Goal: Task Accomplishment & Management: Manage account settings

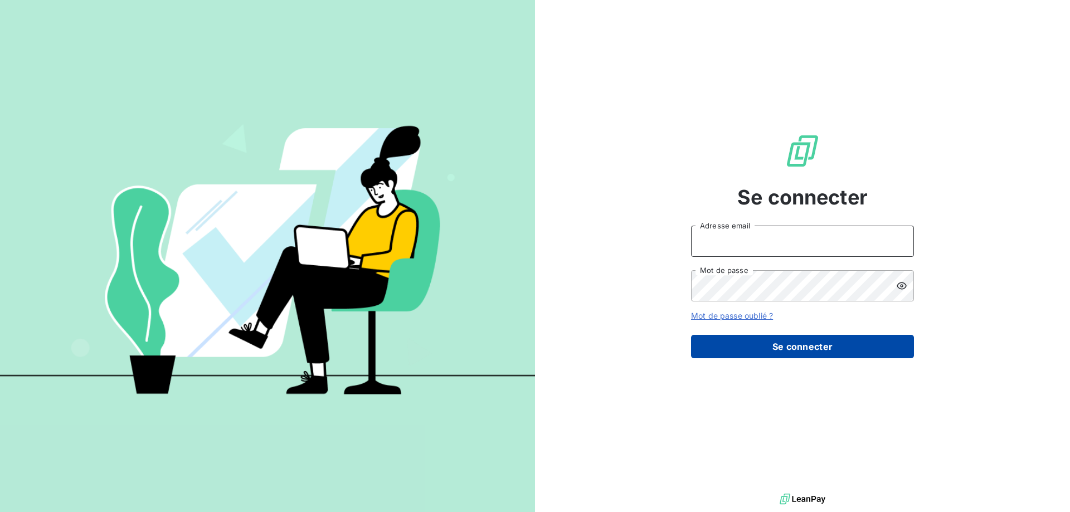
type input "[PERSON_NAME][EMAIL_ADDRESS][DOMAIN_NAME]"
click at [827, 354] on button "Se connecter" at bounding box center [802, 346] width 223 height 23
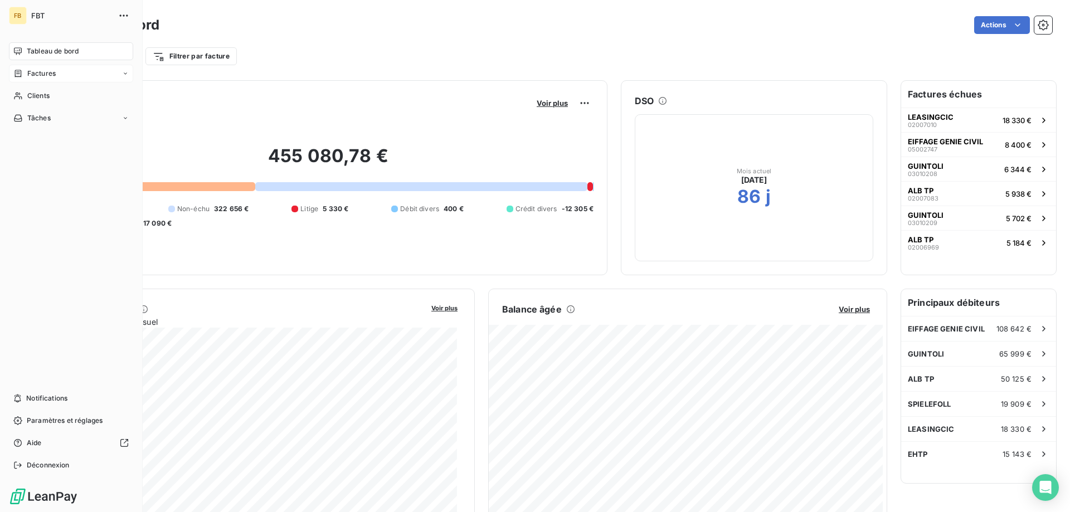
click at [19, 71] on icon at bounding box center [17, 73] width 9 height 9
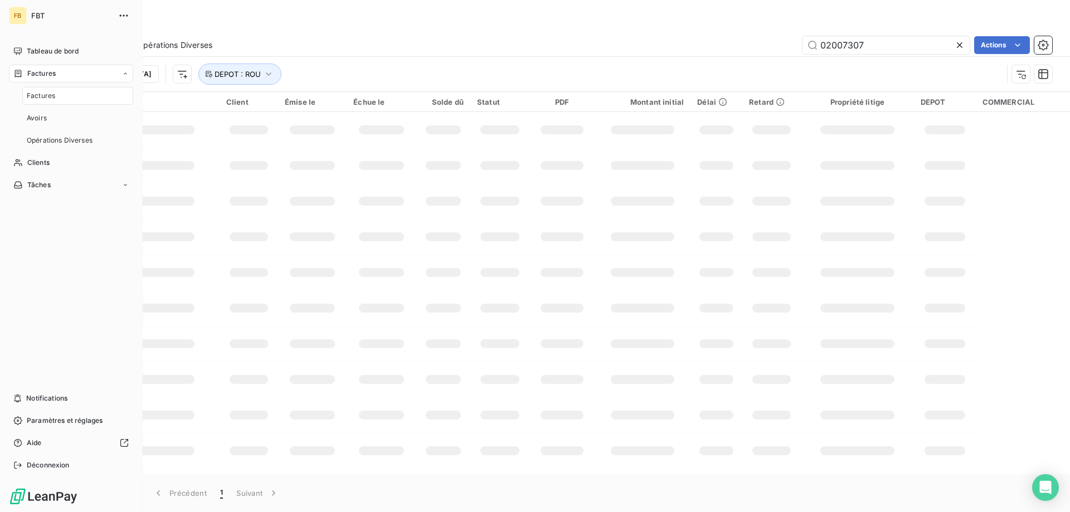
click at [50, 98] on span "Factures" at bounding box center [41, 96] width 28 height 10
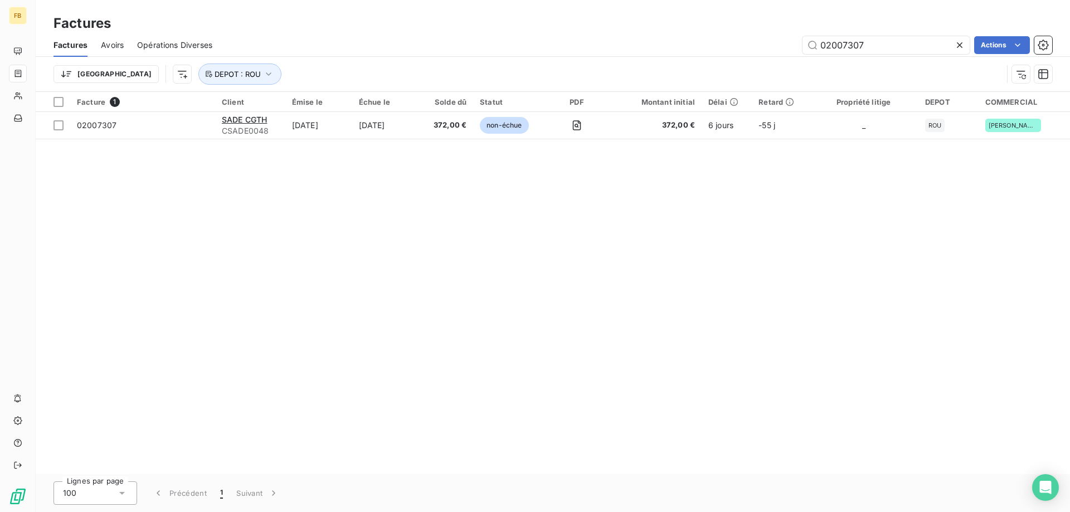
drag, startPoint x: 519, startPoint y: 211, endPoint x: 547, endPoint y: 209, distance: 27.9
click at [518, 212] on html "FB Factures Factures Avoirs Opérations Diverses 02007307 Actions [GEOGRAPHIC_DA…" at bounding box center [535, 256] width 1070 height 512
click at [957, 45] on icon at bounding box center [959, 45] width 11 height 11
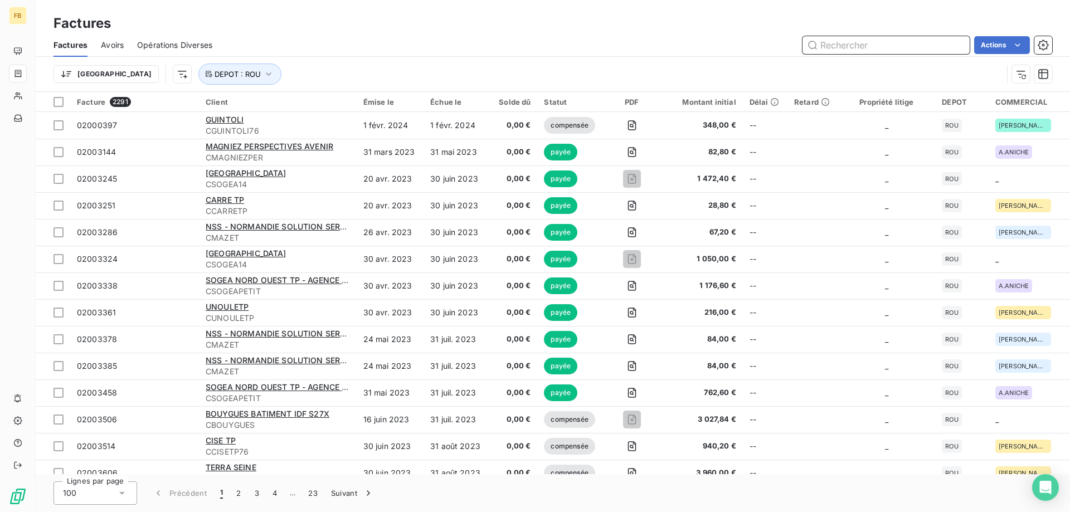
click at [841, 36] on input "text" at bounding box center [885, 45] width 167 height 18
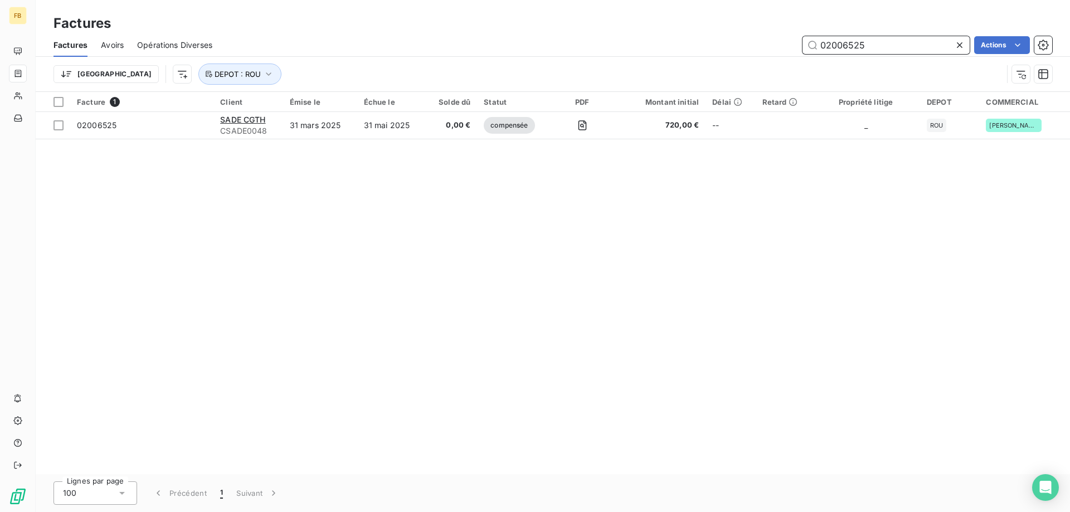
type input "02006525"
drag, startPoint x: 900, startPoint y: 47, endPoint x: 768, endPoint y: 45, distance: 132.0
click at [768, 45] on div "02006525 Actions" at bounding box center [639, 45] width 826 height 18
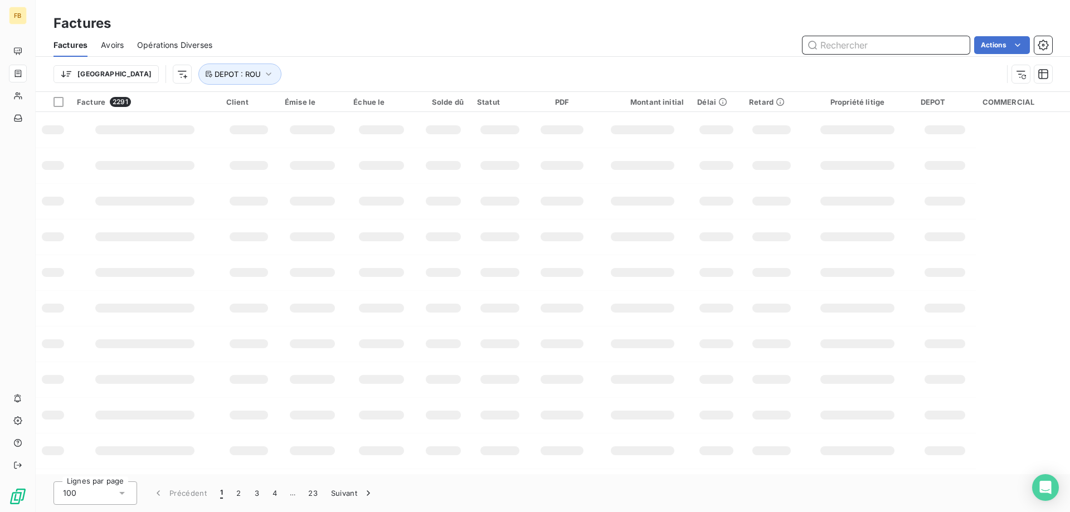
paste input "02007307"
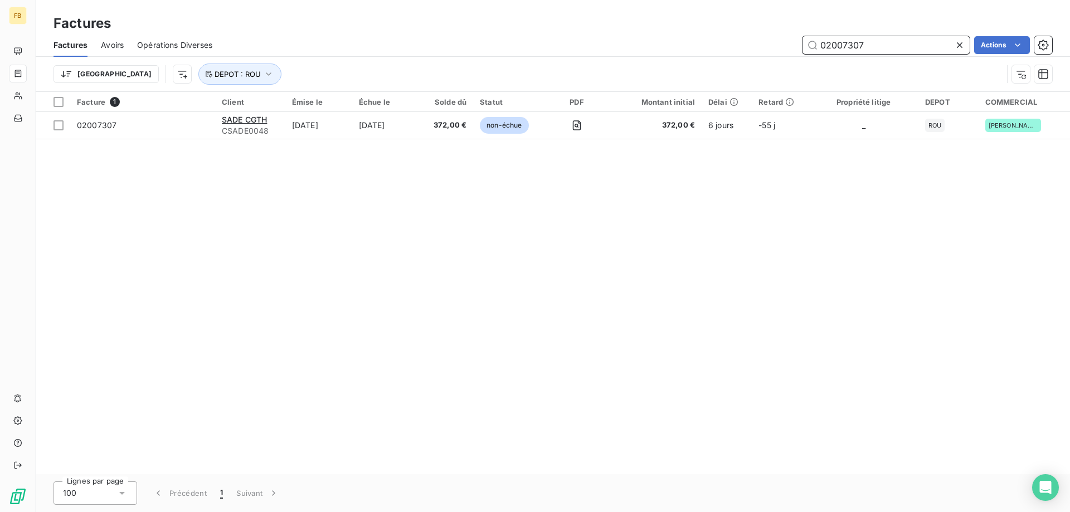
type input "02007307"
click at [959, 45] on icon at bounding box center [960, 45] width 6 height 6
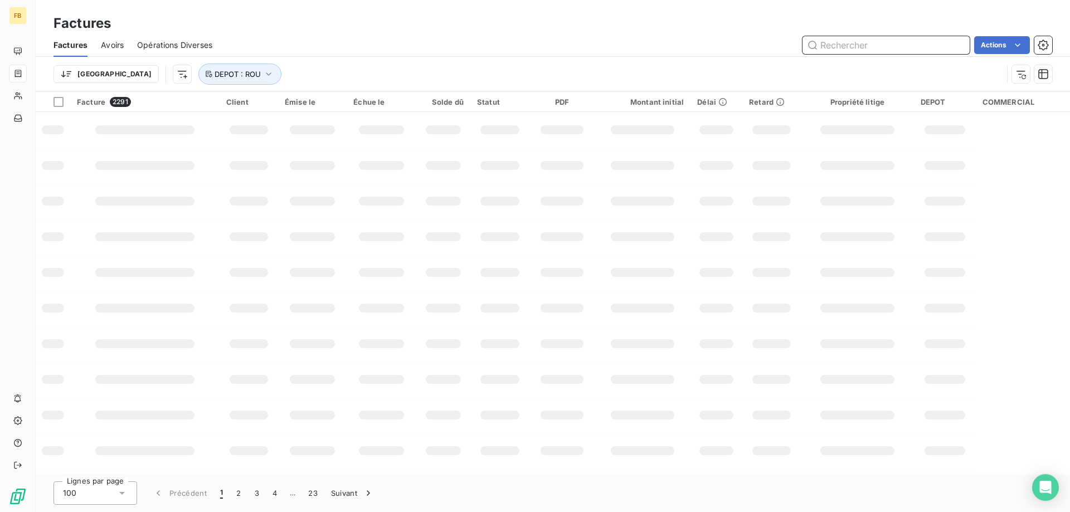
click at [866, 43] on input "text" at bounding box center [885, 45] width 167 height 18
paste input "02007295"
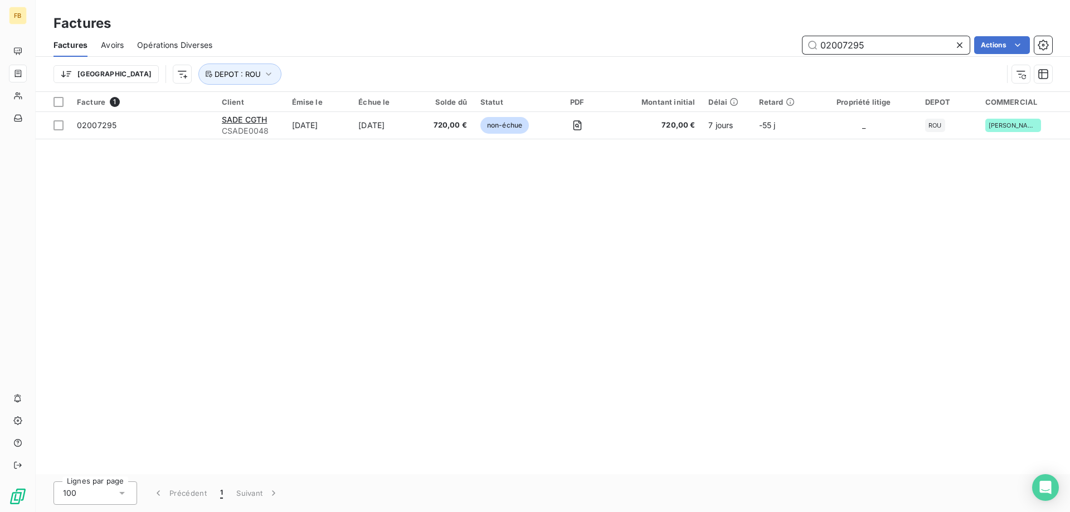
drag, startPoint x: 879, startPoint y: 45, endPoint x: 731, endPoint y: 44, distance: 148.2
click at [731, 44] on div "02007295 Actions" at bounding box center [639, 45] width 826 height 18
paste input "30"
drag, startPoint x: 886, startPoint y: 46, endPoint x: 795, endPoint y: 31, distance: 92.5
click at [795, 31] on div "Factures Factures Avoirs Opérations Diverses 02007305 Actions [GEOGRAPHIC_DATA]…" at bounding box center [553, 46] width 1034 height 92
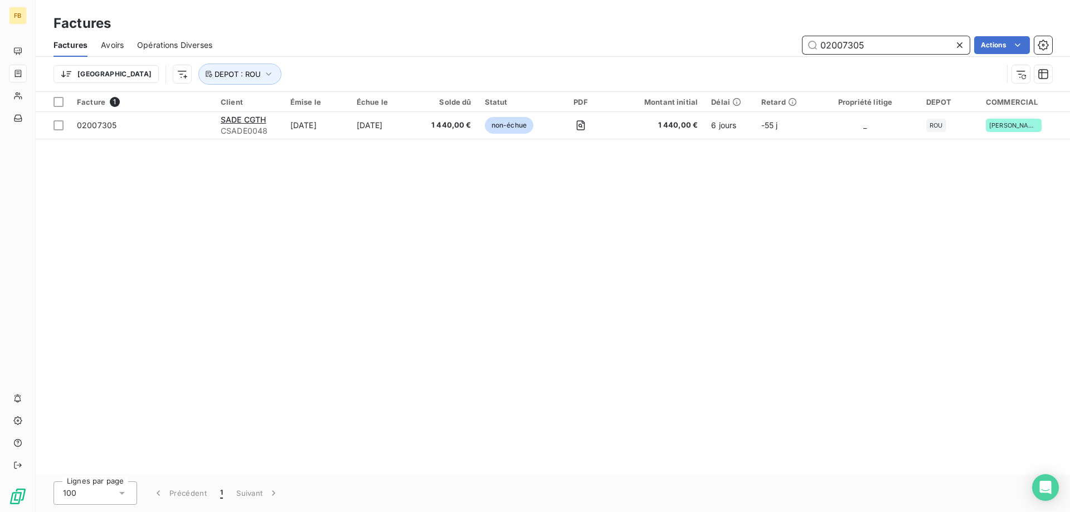
paste input "293"
type input "02007293"
click at [957, 49] on icon at bounding box center [959, 45] width 11 height 11
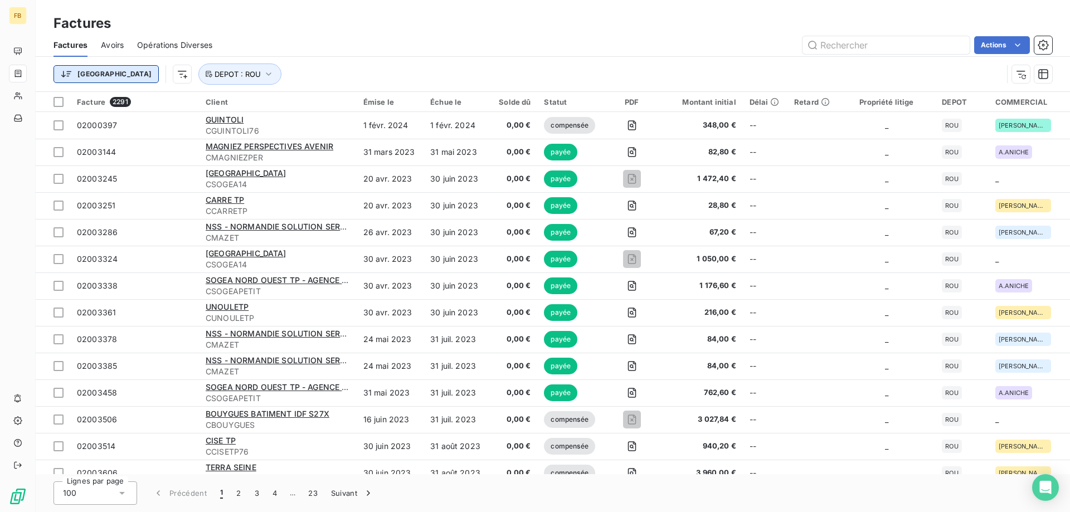
click at [97, 76] on html "FB Factures Factures Avoirs Opérations Diverses Actions [GEOGRAPHIC_DATA] DEPOT…" at bounding box center [535, 256] width 1070 height 512
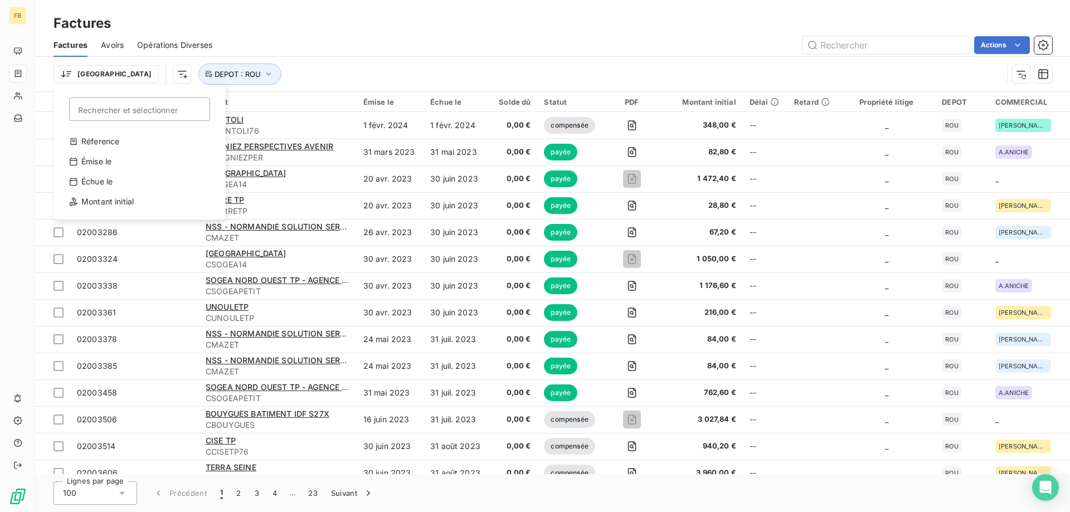
click at [292, 52] on html "FB Factures Factures Avoirs Opérations Diverses Actions Trier Rechercher et sél…" at bounding box center [535, 256] width 1070 height 512
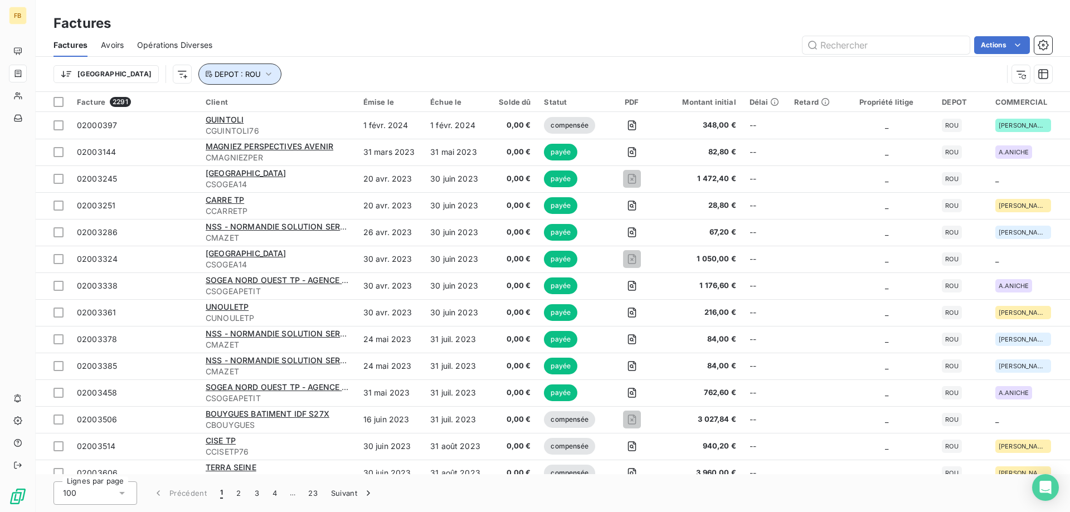
click at [263, 75] on icon "button" at bounding box center [268, 74] width 11 height 11
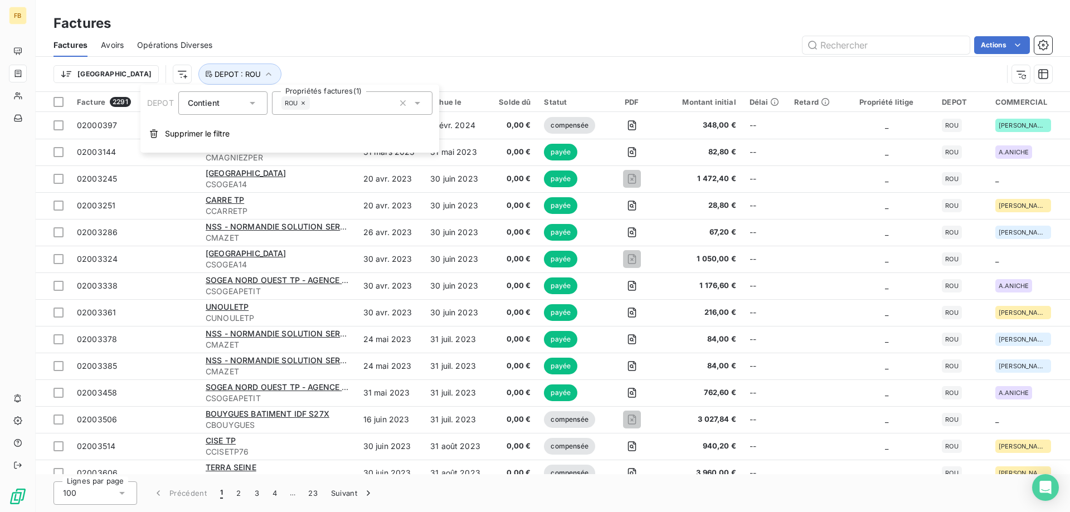
click at [365, 55] on div "Factures Avoirs Opérations Diverses Actions" at bounding box center [553, 44] width 1034 height 23
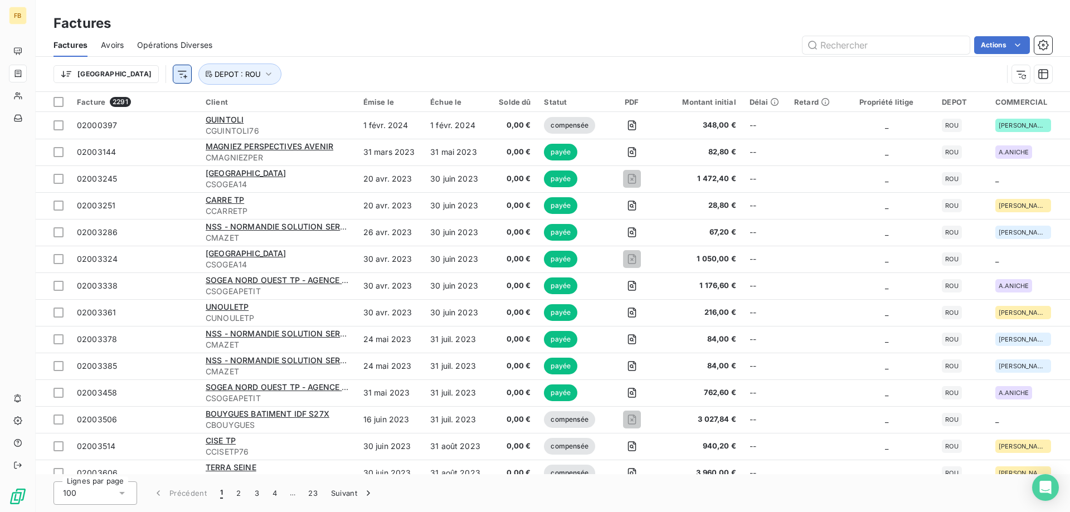
click at [126, 75] on html "FB Factures Factures Avoirs Opérations Diverses Actions [GEOGRAPHIC_DATA] DEPOT…" at bounding box center [535, 256] width 1070 height 512
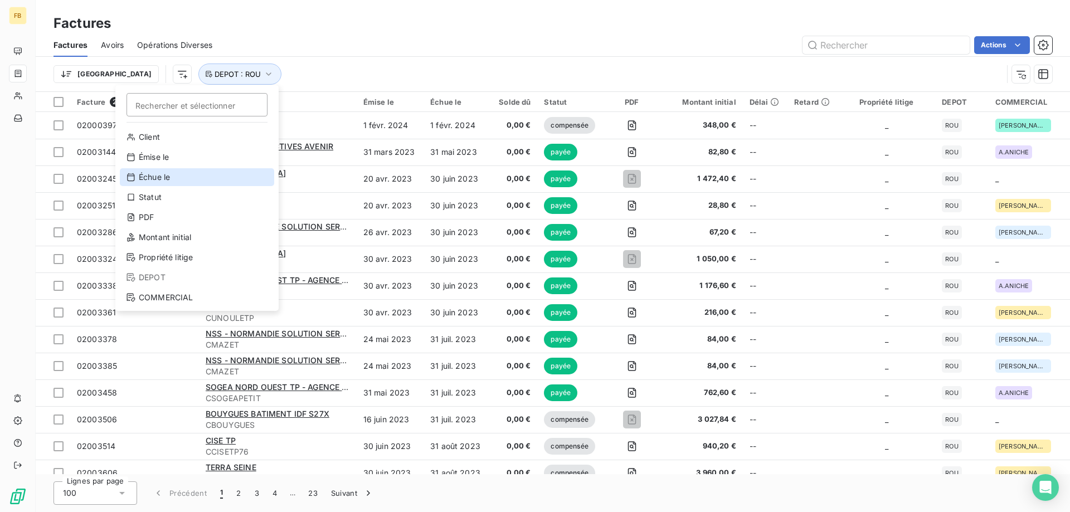
click at [162, 177] on div "Échue le" at bounding box center [197, 177] width 154 height 18
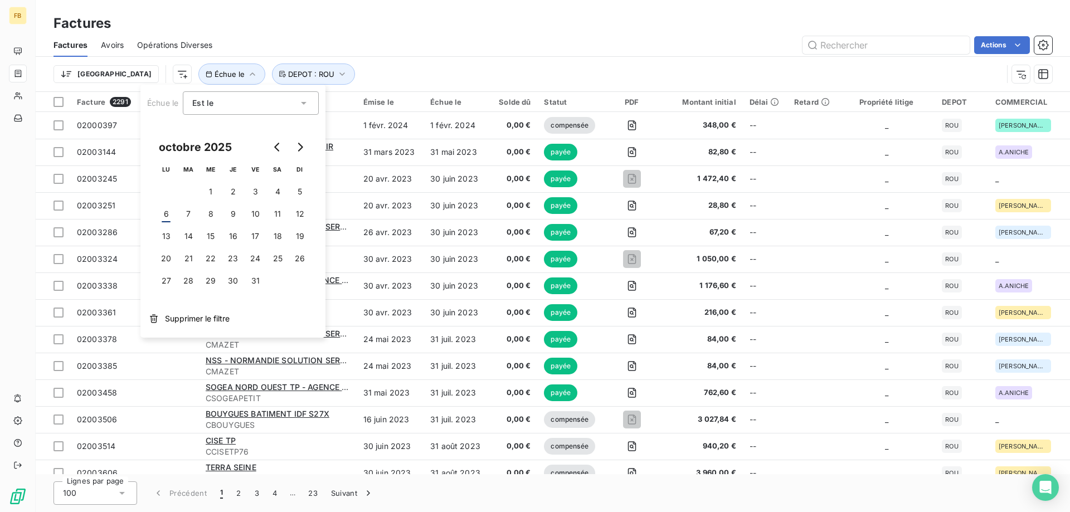
click at [530, 15] on div "Factures" at bounding box center [553, 23] width 1034 height 20
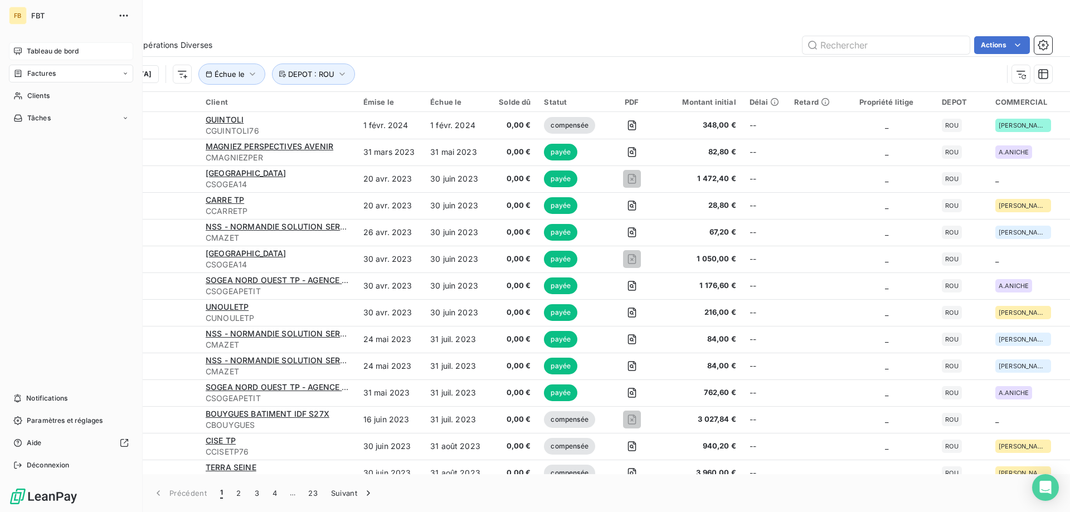
click at [30, 49] on span "Tableau de bord" at bounding box center [53, 51] width 52 height 10
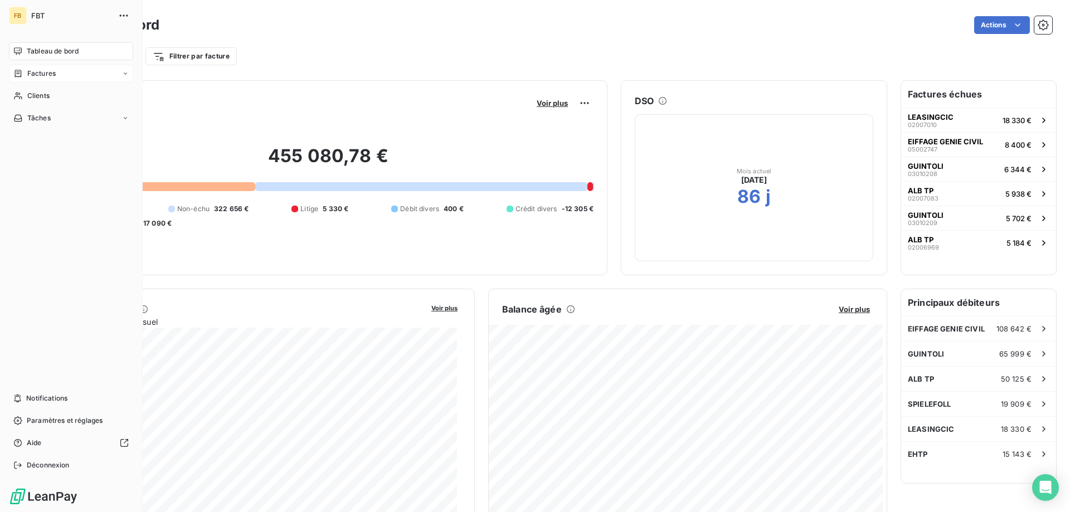
click at [125, 75] on icon at bounding box center [125, 73] width 7 height 7
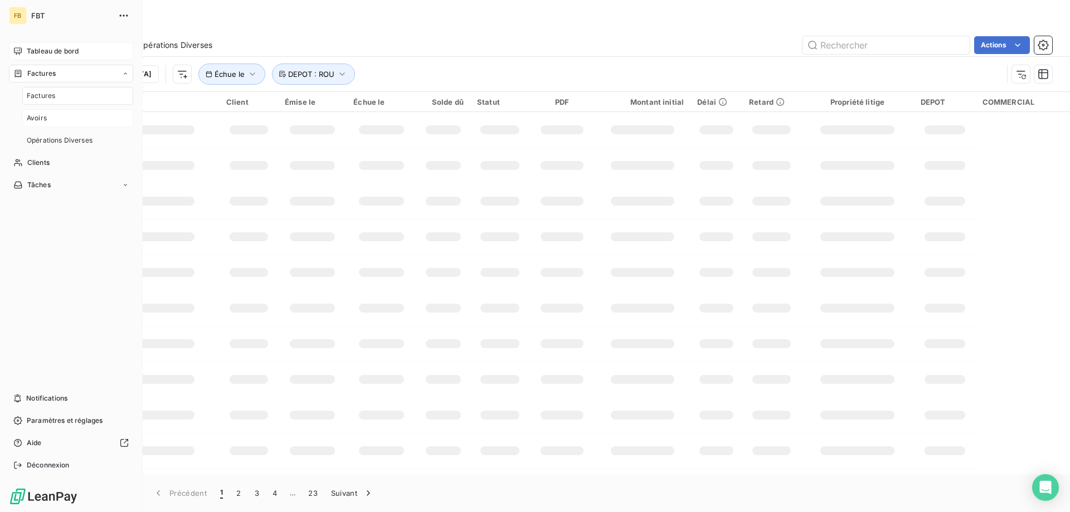
click at [69, 115] on div "Avoirs" at bounding box center [77, 118] width 111 height 18
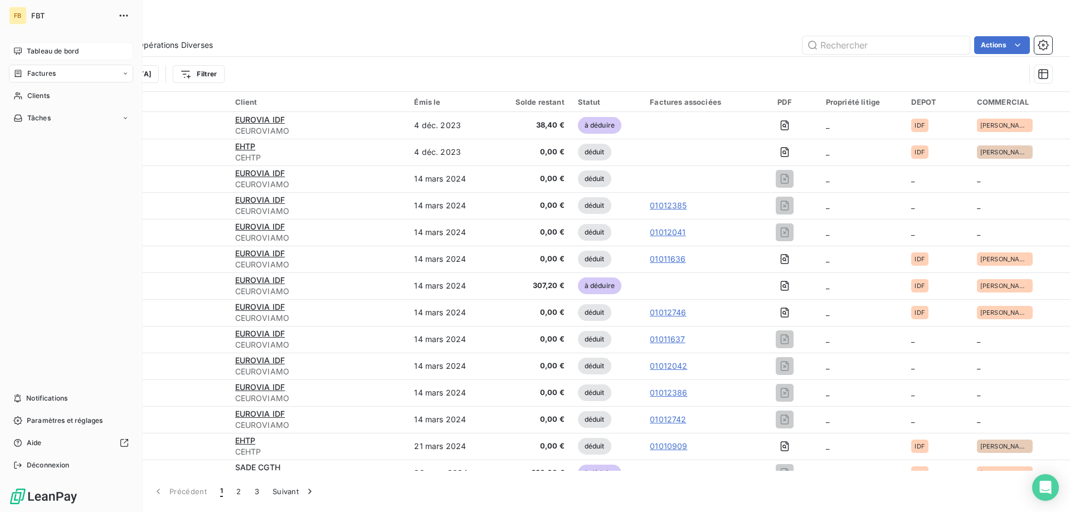
click at [129, 70] on div "Factures" at bounding box center [71, 74] width 124 height 18
click at [84, 95] on div "Factures" at bounding box center [77, 96] width 111 height 18
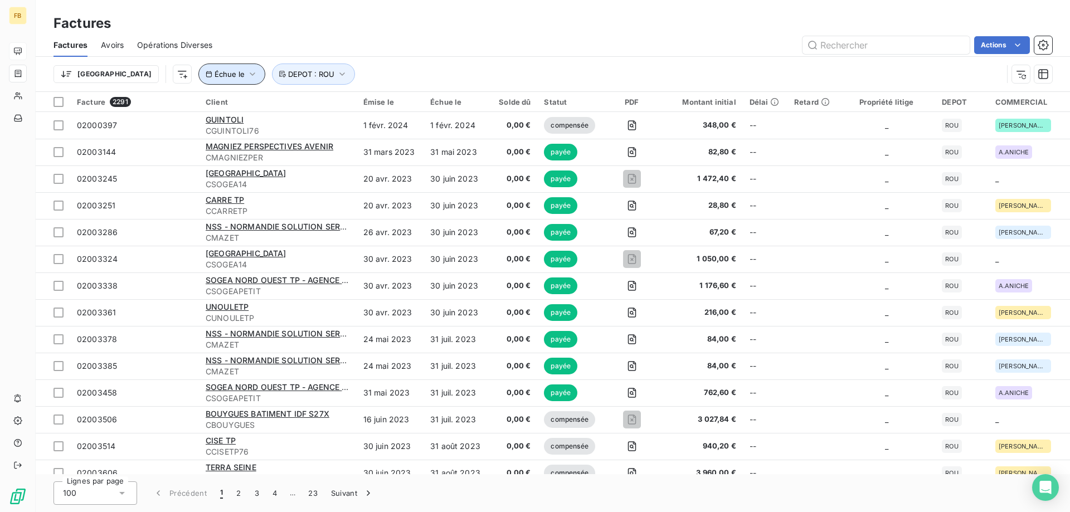
click at [247, 77] on icon "button" at bounding box center [252, 74] width 11 height 11
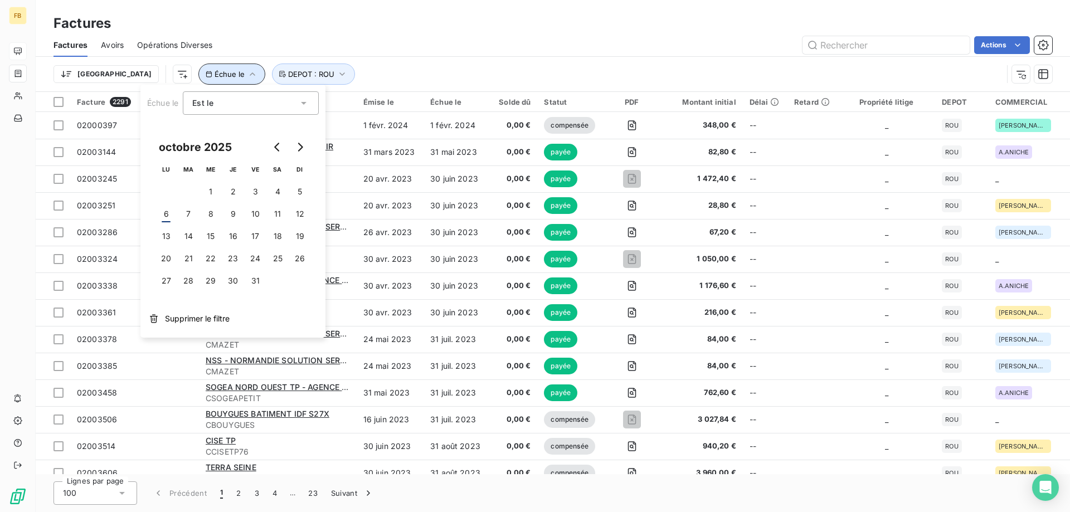
click at [250, 75] on icon "button" at bounding box center [253, 73] width 6 height 3
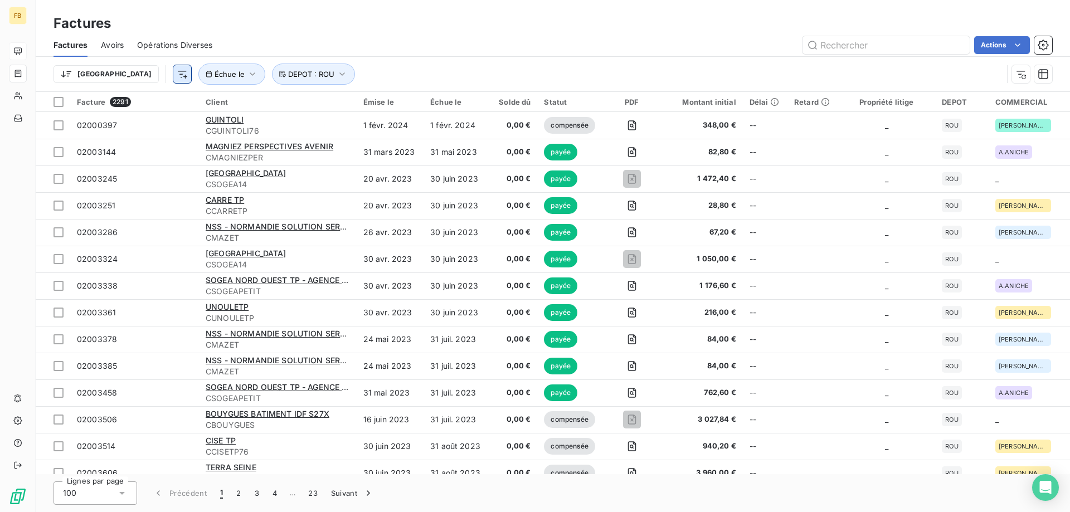
click at [125, 75] on html "FB Factures Factures Avoirs Opérations Diverses Actions [GEOGRAPHIC_DATA] Échue…" at bounding box center [535, 256] width 1070 height 512
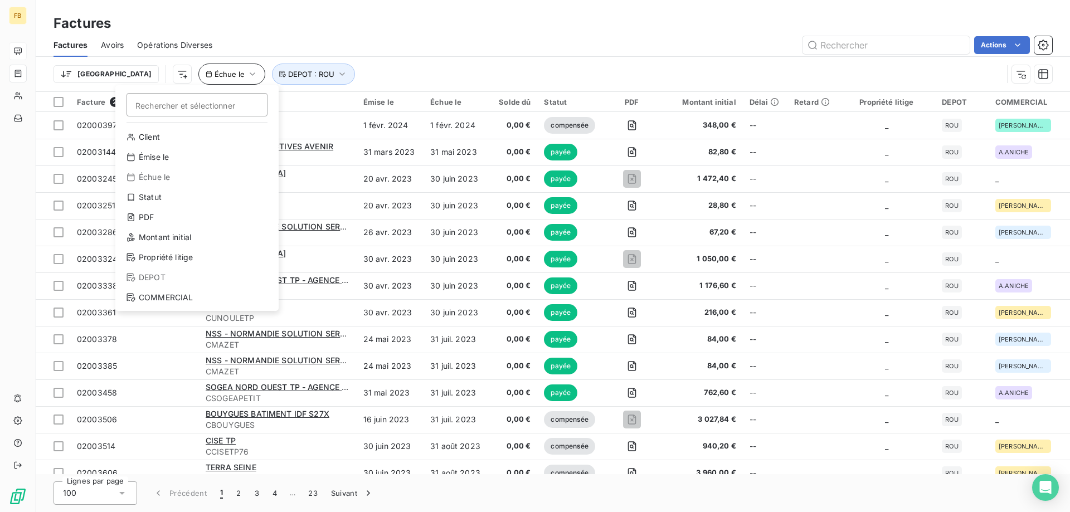
click at [194, 75] on html "FB Factures Factures Avoirs Opérations Diverses Actions Trier Rechercher et sél…" at bounding box center [535, 256] width 1070 height 512
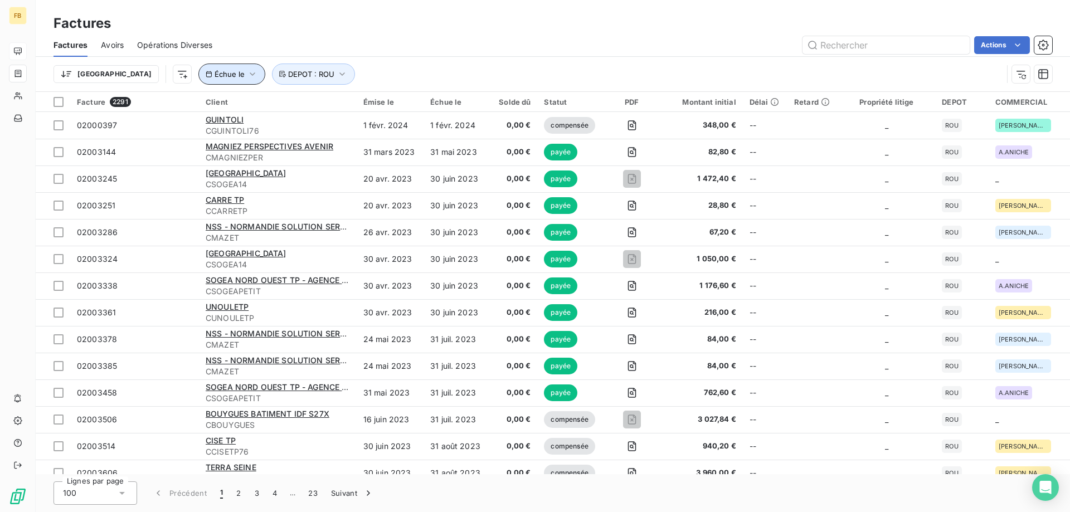
click at [247, 76] on icon "button" at bounding box center [252, 74] width 11 height 11
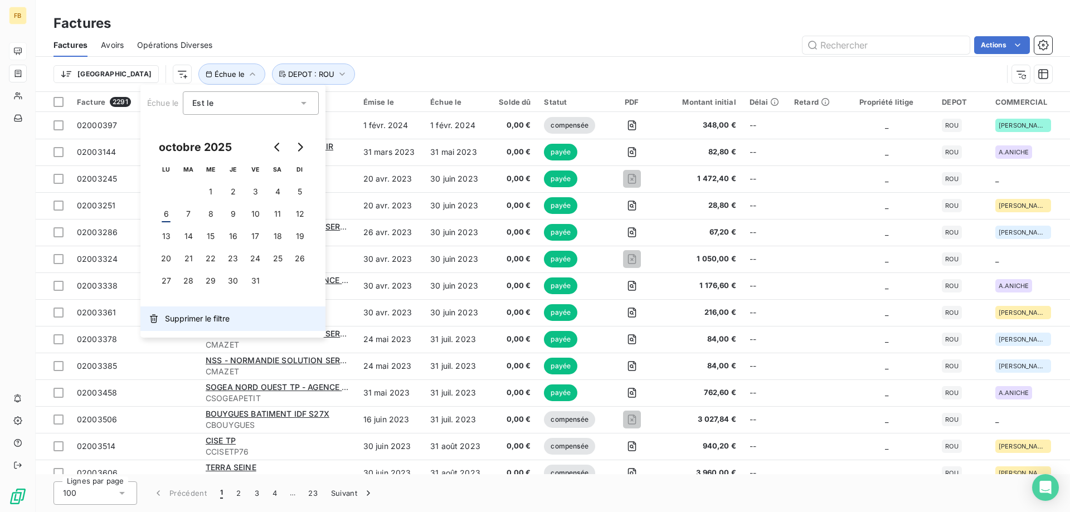
click at [211, 319] on span "Supprimer le filtre" at bounding box center [197, 318] width 65 height 11
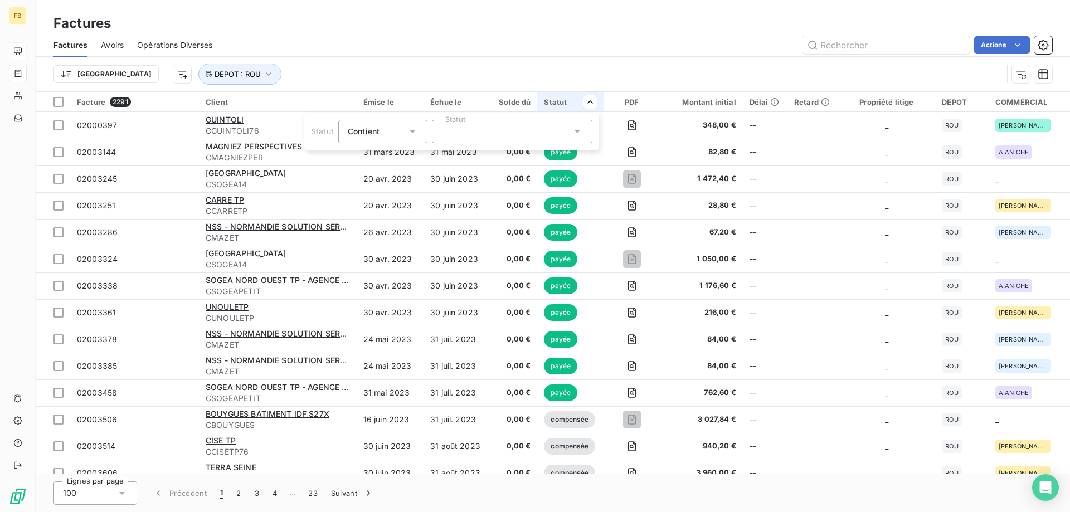
click at [411, 129] on icon at bounding box center [412, 131] width 11 height 11
click at [463, 123] on div at bounding box center [512, 131] width 160 height 23
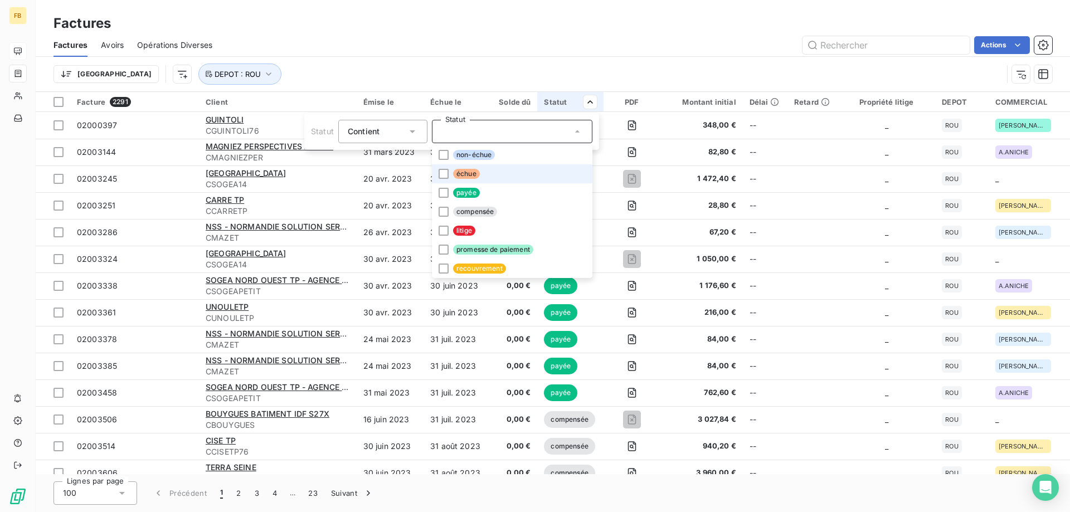
click at [455, 173] on span "échue" at bounding box center [466, 174] width 27 height 10
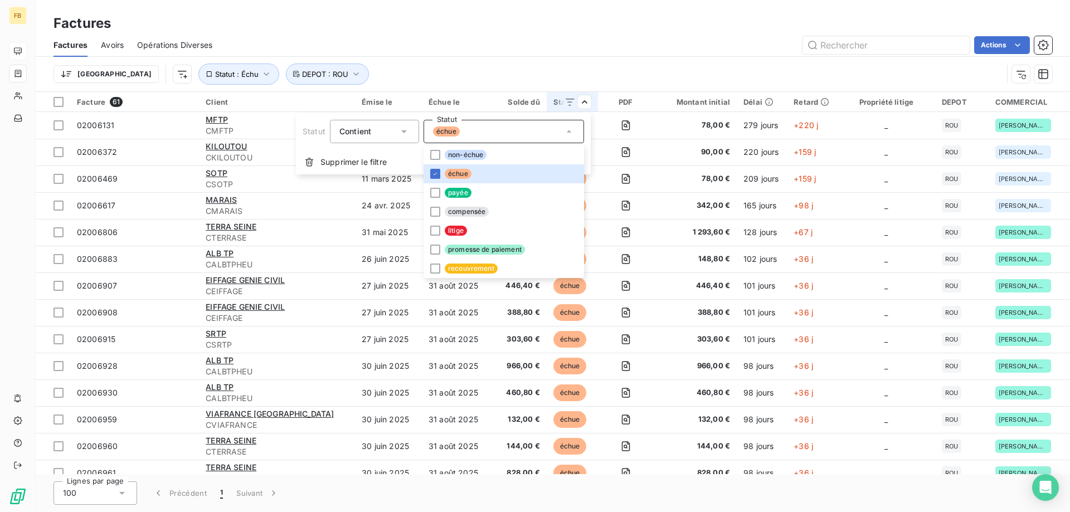
click at [554, 49] on html "FB Factures Factures Avoirs Opérations Diverses Actions Trier Statut : Échu DEP…" at bounding box center [535, 256] width 1070 height 512
